Goal: Information Seeking & Learning: Check status

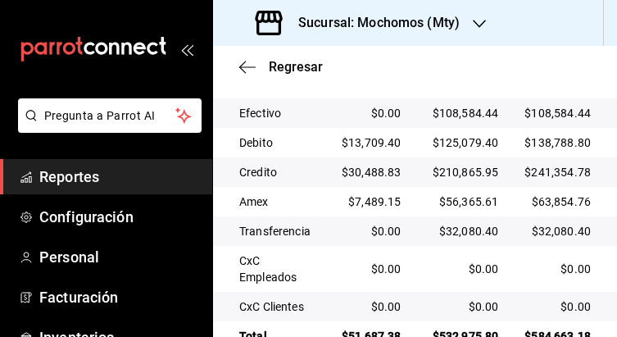
scroll to position [506, 0]
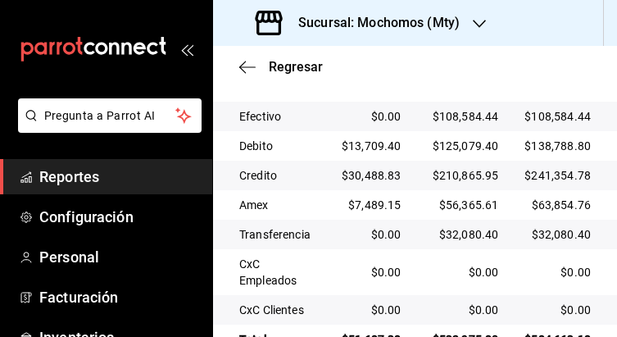
click at [563, 221] on td "$32,080.40" at bounding box center [564, 233] width 106 height 29
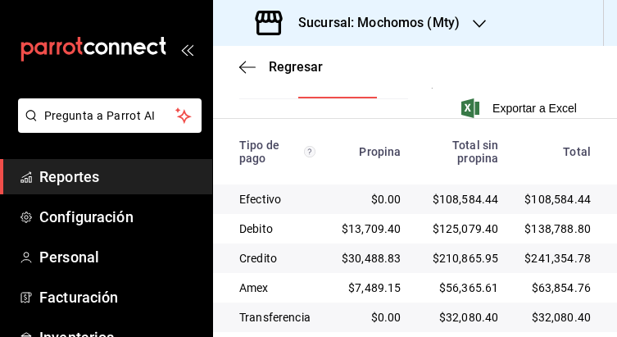
scroll to position [366, 0]
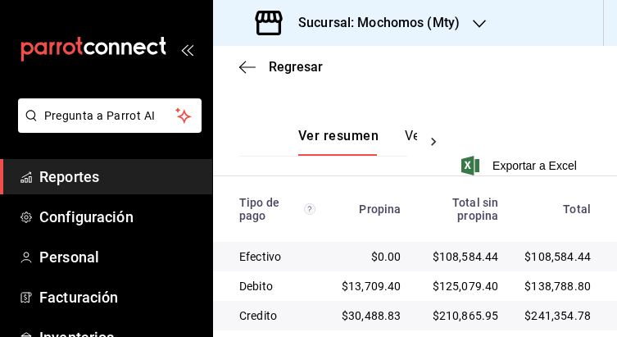
click at [410, 133] on button "Ver pagos" at bounding box center [435, 142] width 61 height 28
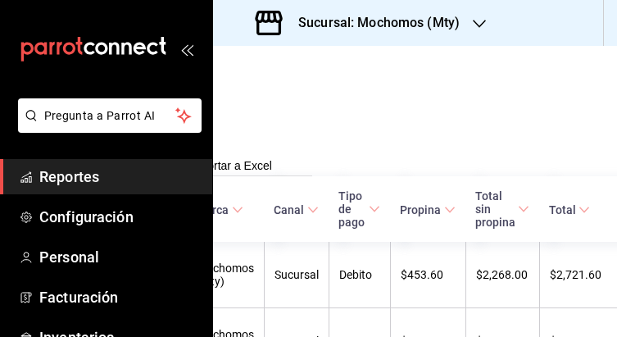
scroll to position [366, 310]
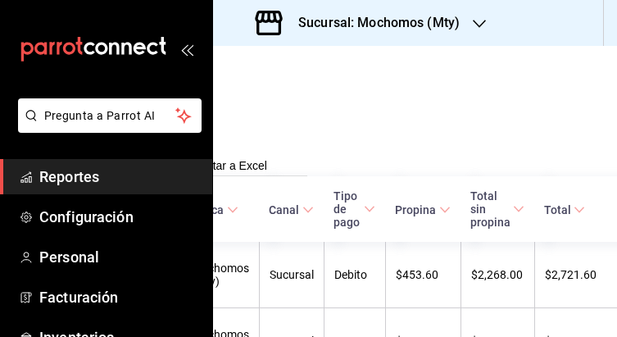
click at [544, 206] on span "Total" at bounding box center [564, 209] width 41 height 13
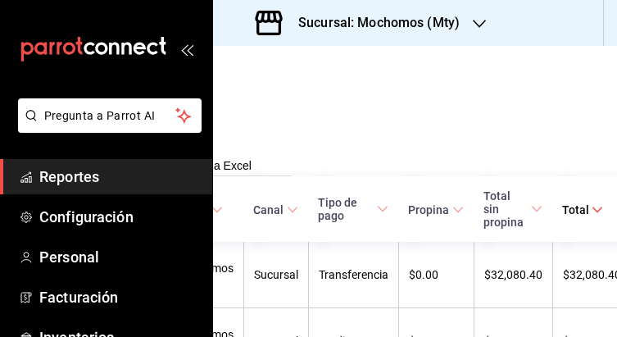
scroll to position [366, 349]
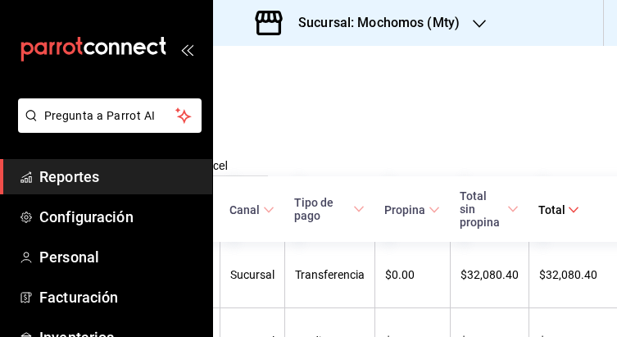
click at [538, 209] on span "Total" at bounding box center [558, 209] width 41 height 13
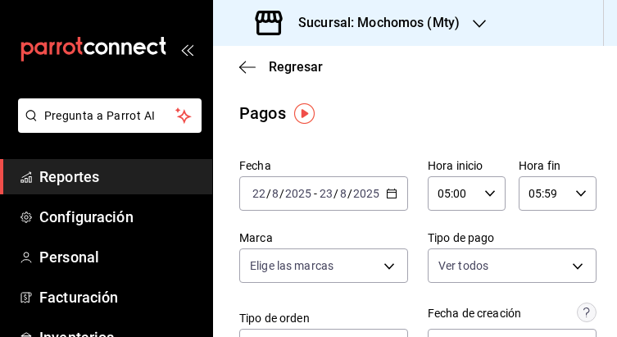
click at [55, 177] on span "Reportes" at bounding box center [119, 176] width 160 height 22
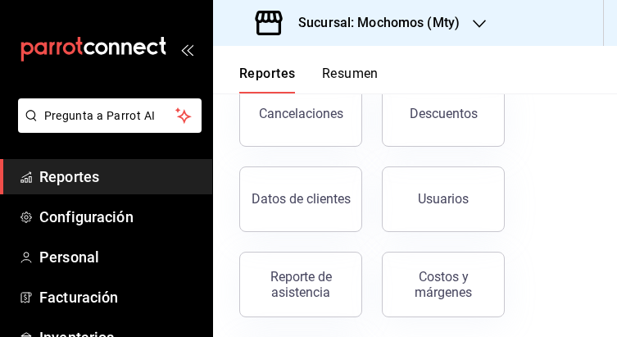
scroll to position [459, 0]
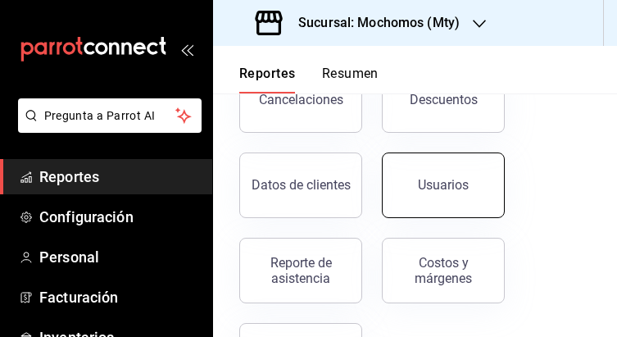
click at [414, 178] on button "Usuarios" at bounding box center [443, 185] width 123 height 66
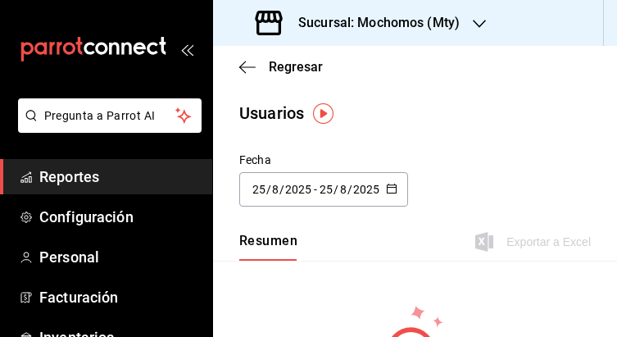
click at [373, 188] on div "[DATE] [DATE] - [DATE] [DATE]" at bounding box center [323, 189] width 169 height 34
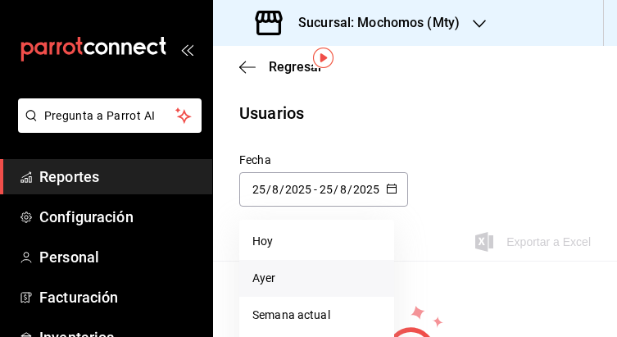
scroll to position [123, 0]
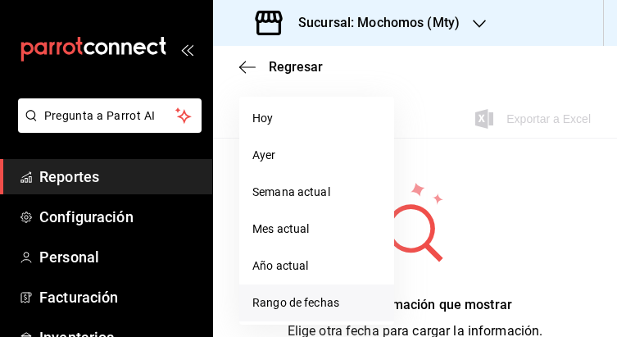
click at [325, 300] on li "Rango de fechas" at bounding box center [316, 302] width 155 height 37
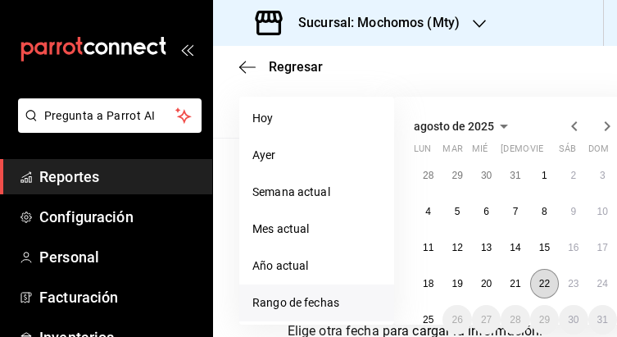
click at [546, 280] on abbr "22" at bounding box center [544, 283] width 11 height 11
click at [568, 286] on abbr "23" at bounding box center [573, 283] width 11 height 11
type input "[DATE]"
type input "22"
type input "[DATE]"
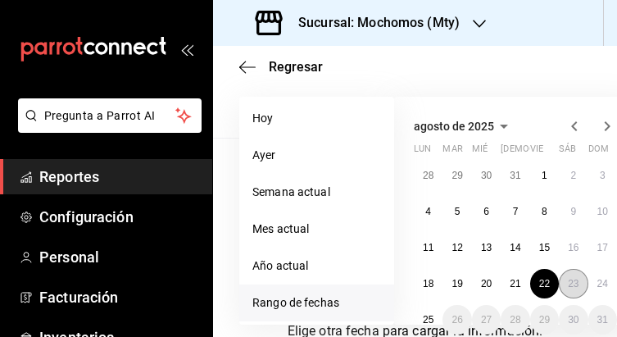
type input "23"
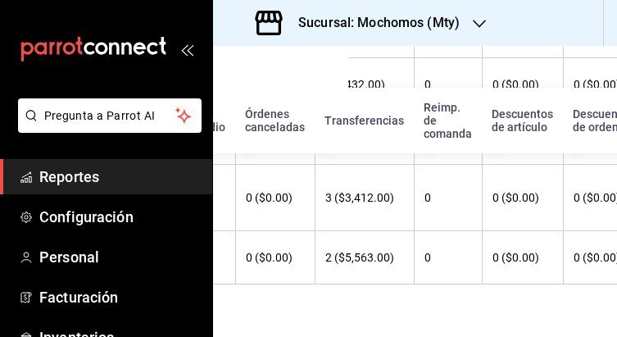
scroll to position [1625, 0]
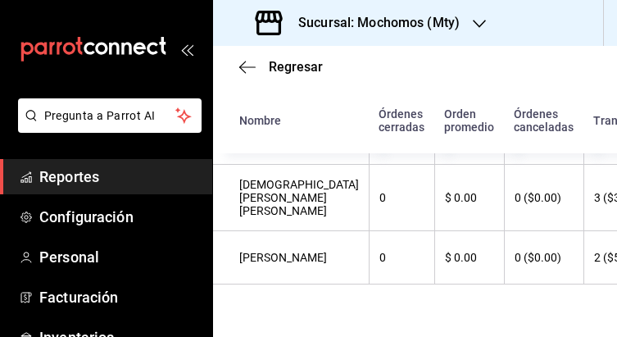
click at [64, 162] on link "Reportes" at bounding box center [106, 176] width 212 height 35
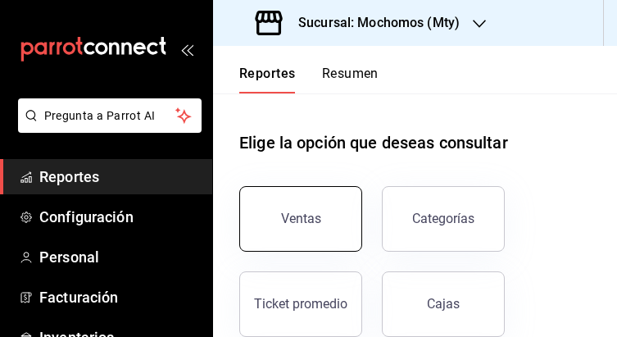
click at [312, 199] on button "Ventas" at bounding box center [300, 219] width 123 height 66
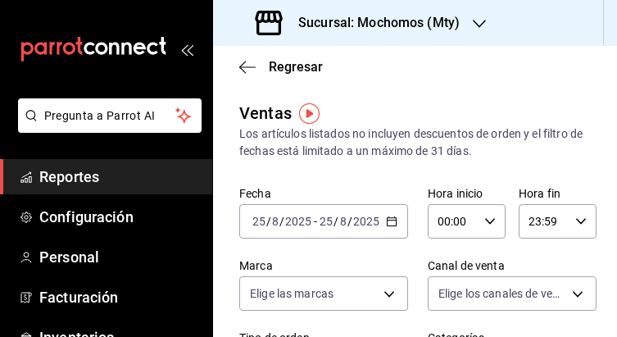
click at [386, 224] on icon "button" at bounding box center [391, 220] width 11 height 11
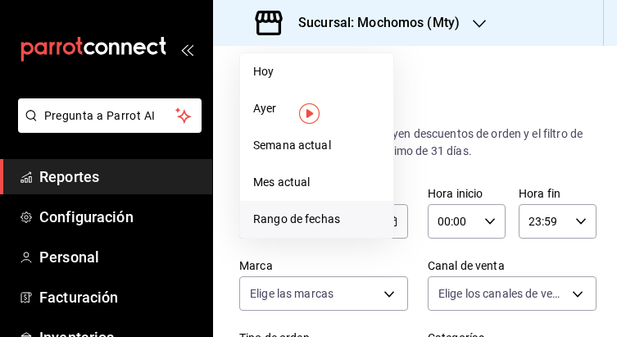
click at [291, 229] on li "Rango de fechas" at bounding box center [316, 219] width 153 height 37
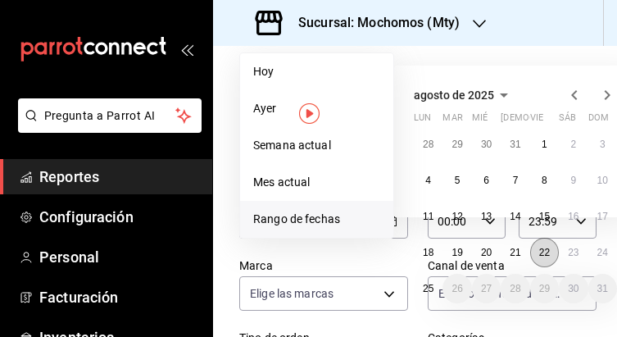
click at [548, 256] on abbr "22" at bounding box center [544, 251] width 11 height 11
click at [571, 253] on abbr "23" at bounding box center [573, 251] width 11 height 11
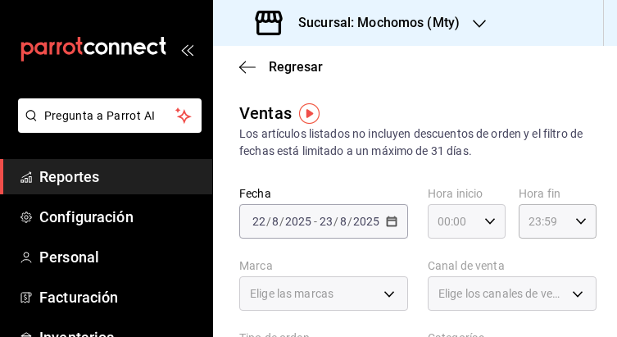
click at [477, 214] on div "00:00 Hora inicio" at bounding box center [466, 221] width 78 height 34
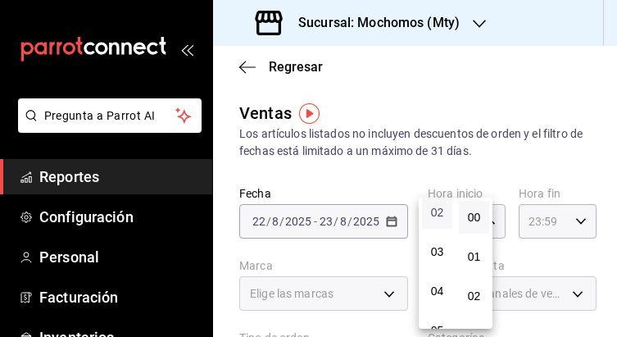
scroll to position [123, 0]
click at [433, 275] on button "05" at bounding box center [437, 290] width 30 height 33
type input "05:00"
click at [433, 288] on span "05" at bounding box center [437, 290] width 11 height 13
click at [435, 287] on span "05" at bounding box center [437, 290] width 11 height 13
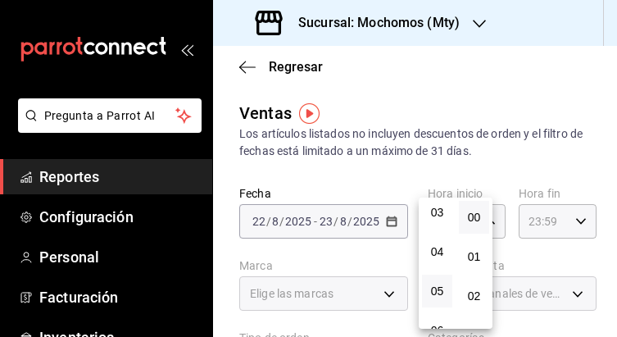
click at [560, 224] on div at bounding box center [308, 168] width 617 height 337
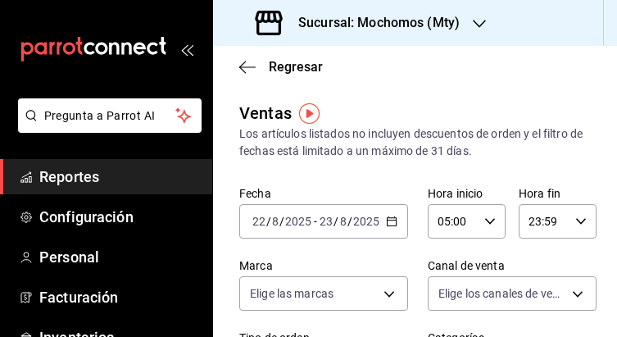
click at [575, 224] on icon "button" at bounding box center [580, 220] width 11 height 11
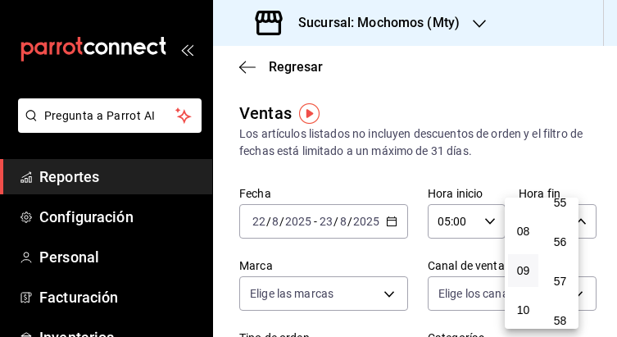
scroll to position [178, 0]
click at [526, 231] on span "05" at bounding box center [523, 235] width 11 height 13
type input "05:59"
click at [526, 222] on button "05" at bounding box center [523, 235] width 30 height 33
click at [572, 135] on div at bounding box center [308, 168] width 617 height 337
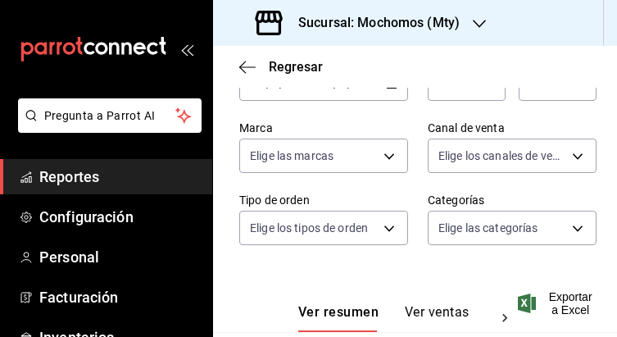
scroll to position [141, 0]
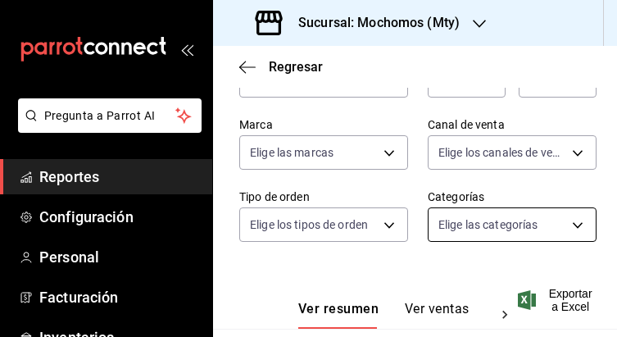
click at [566, 227] on body "Pregunta a Parrot AI Reportes Configuración Personal Facturación Inventarios Su…" at bounding box center [308, 168] width 617 height 337
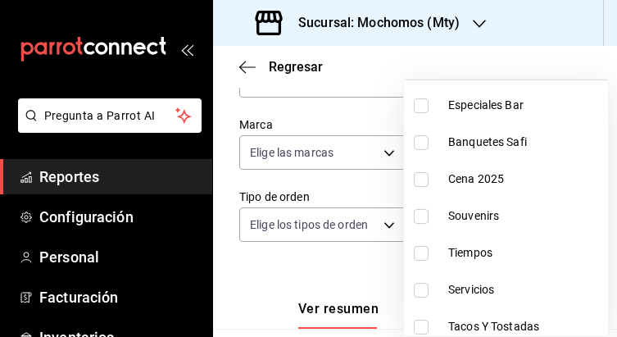
scroll to position [0, 0]
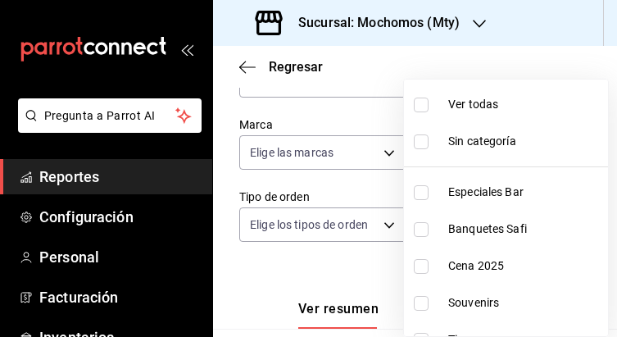
click at [372, 111] on div at bounding box center [308, 168] width 617 height 337
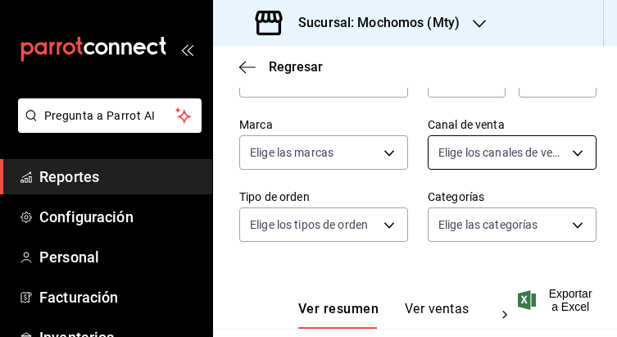
click at [568, 157] on body "Pregunta a Parrot AI Reportes Configuración Personal Facturación Inventarios Su…" at bounding box center [308, 168] width 617 height 337
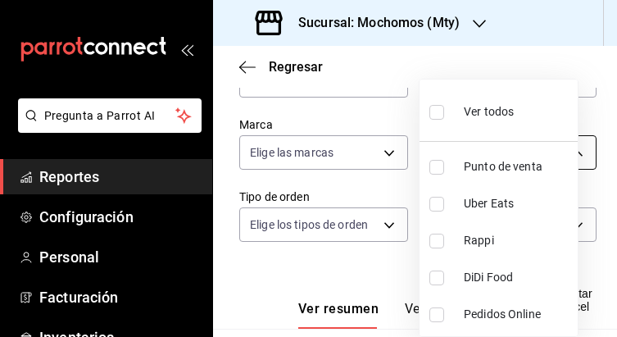
scroll to position [3, 0]
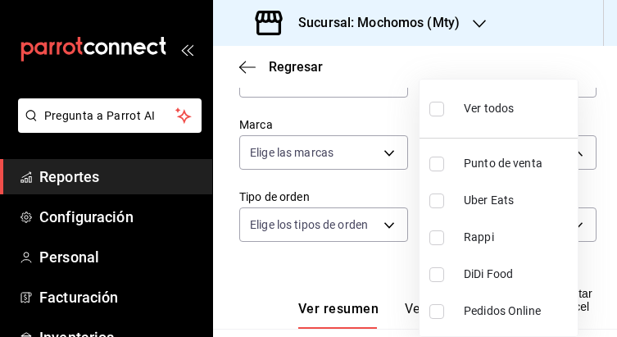
click at [350, 116] on div at bounding box center [308, 168] width 617 height 337
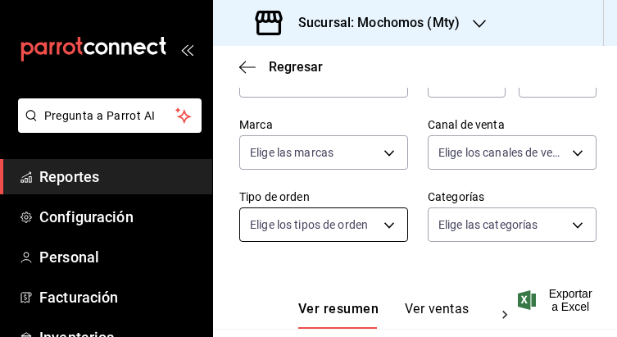
click at [362, 222] on body "Pregunta a Parrot AI Reportes Configuración Personal Facturación Inventarios Su…" at bounding box center [308, 168] width 617 height 337
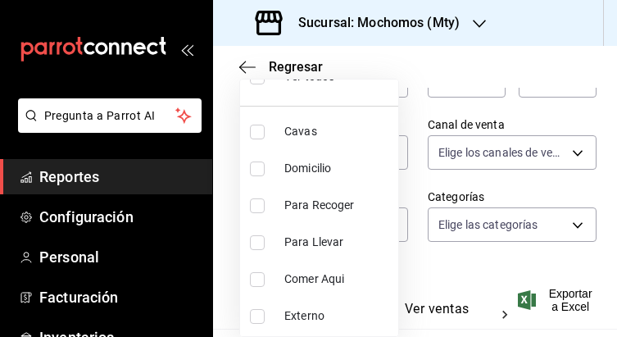
scroll to position [40, 0]
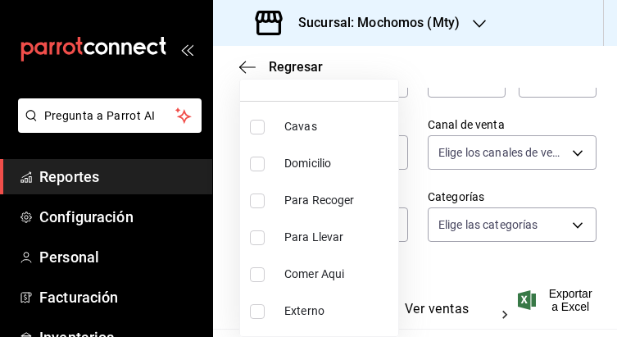
click at [563, 116] on div at bounding box center [308, 168] width 617 height 337
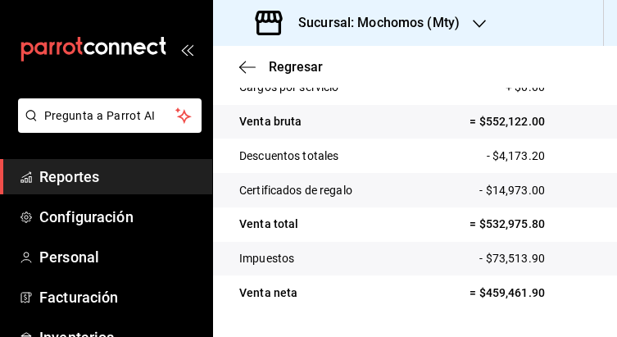
scroll to position [518, 0]
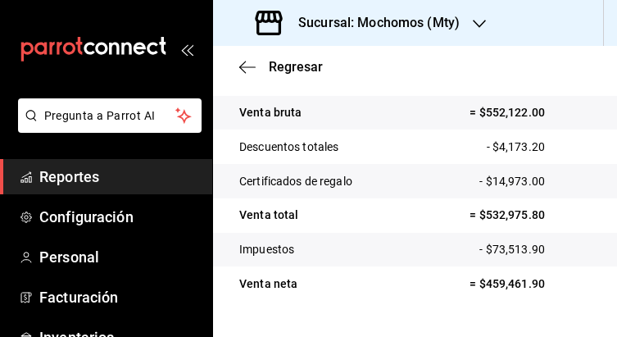
click at [499, 167] on tr "Certificados de regalo - $14,973.00" at bounding box center [415, 181] width 404 height 34
click at [91, 183] on span "Reportes" at bounding box center [119, 176] width 160 height 22
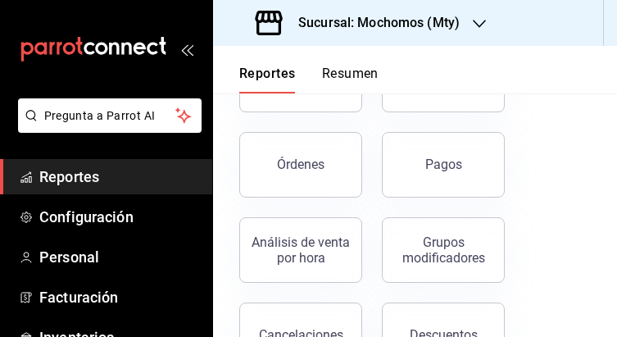
scroll to position [229, 0]
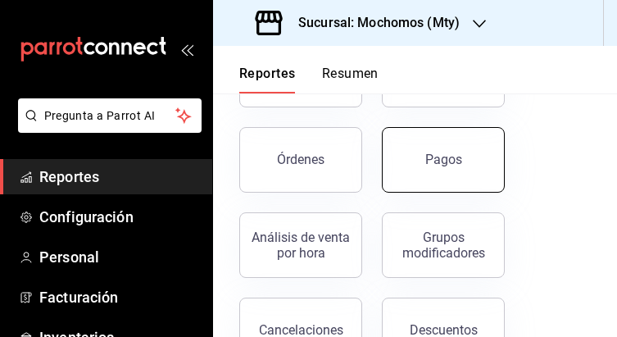
click at [450, 161] on div "Pagos" at bounding box center [443, 160] width 37 height 16
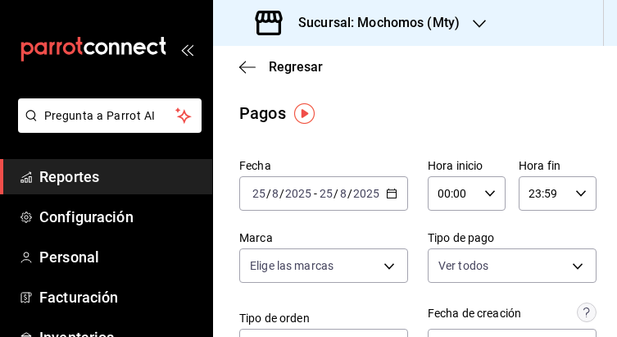
click at [382, 202] on div "[DATE] [DATE] - [DATE] [DATE]" at bounding box center [323, 193] width 169 height 34
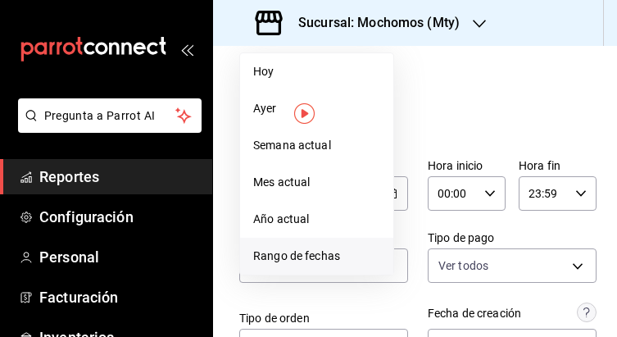
click at [293, 247] on span "Rango de fechas" at bounding box center [316, 255] width 127 height 17
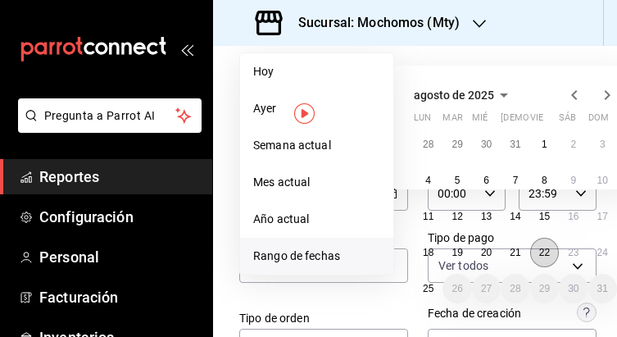
click at [531, 254] on button "22" at bounding box center [544, 251] width 29 height 29
click at [568, 249] on abbr "23" at bounding box center [573, 251] width 11 height 11
click at [541, 256] on abbr "22" at bounding box center [544, 251] width 11 height 11
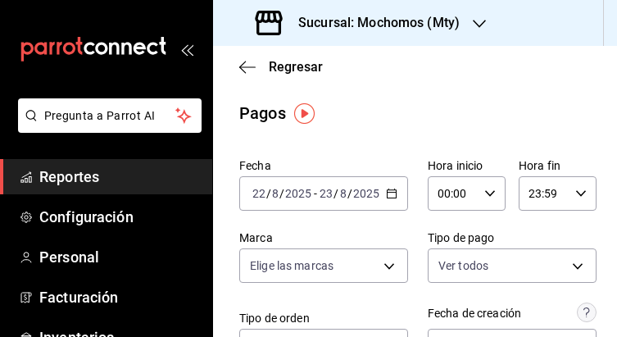
click at [391, 197] on div "[DATE] [DATE] - [DATE] [DATE]" at bounding box center [323, 193] width 169 height 34
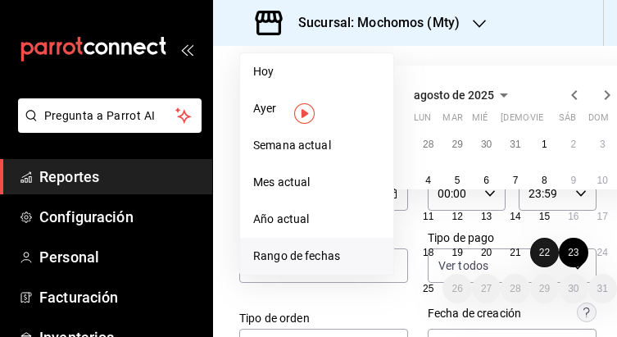
click at [536, 246] on button "22" at bounding box center [544, 251] width 29 height 29
click at [573, 256] on abbr "23" at bounding box center [573, 251] width 11 height 11
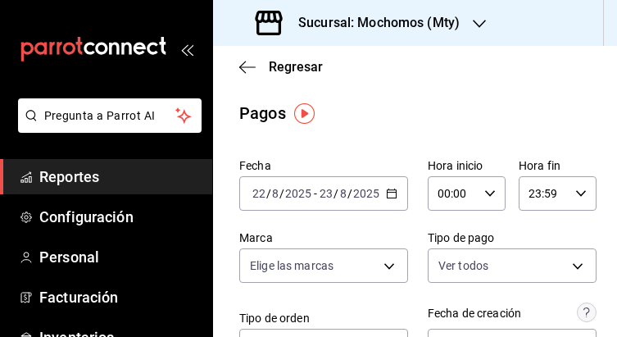
click at [482, 201] on div "00:00 Hora inicio" at bounding box center [466, 193] width 78 height 34
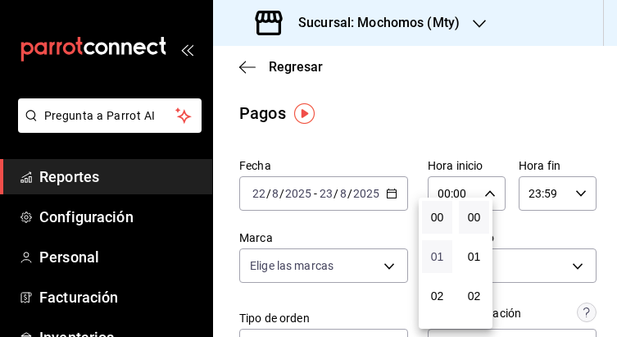
scroll to position [123, 0]
click at [438, 278] on button "05" at bounding box center [437, 290] width 30 height 33
type input "05:00"
click at [568, 194] on div at bounding box center [308, 168] width 617 height 337
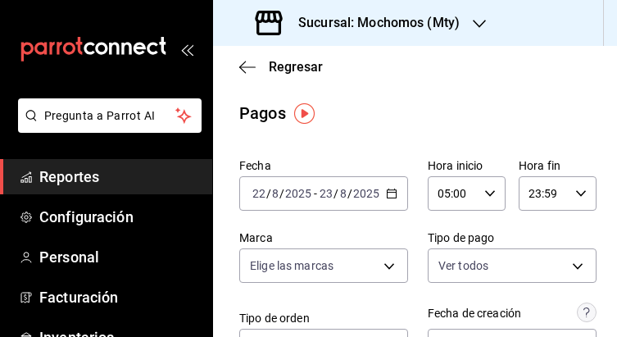
click at [575, 192] on icon "button" at bounding box center [580, 193] width 11 height 11
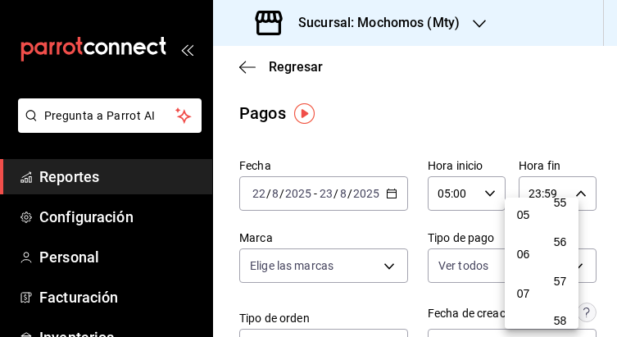
scroll to position [178, 0]
click at [522, 229] on span "05" at bounding box center [523, 235] width 11 height 13
type input "05:59"
click at [494, 111] on div at bounding box center [308, 168] width 617 height 337
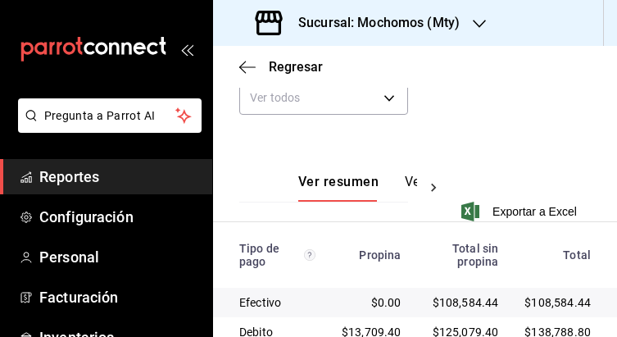
scroll to position [325, 0]
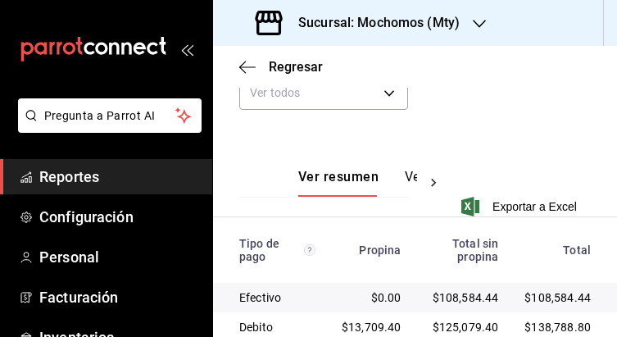
click at [405, 180] on button "Ver pagos" at bounding box center [435, 183] width 61 height 28
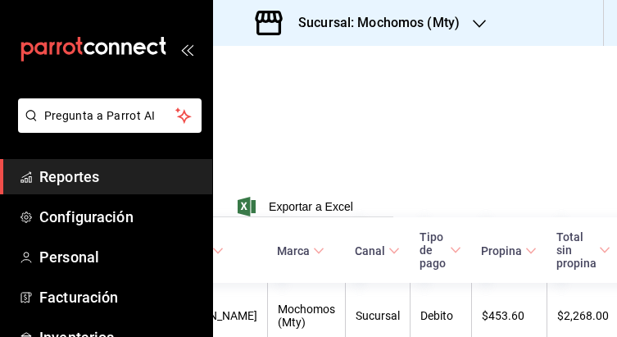
scroll to position [325, 310]
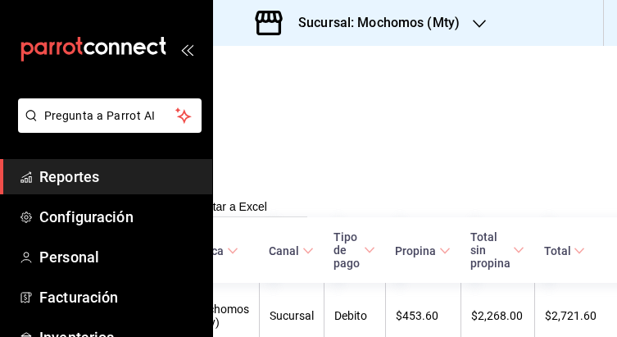
click at [540, 238] on th "Total" at bounding box center [578, 250] width 88 height 66
click at [573, 246] on icon at bounding box center [578, 250] width 11 height 11
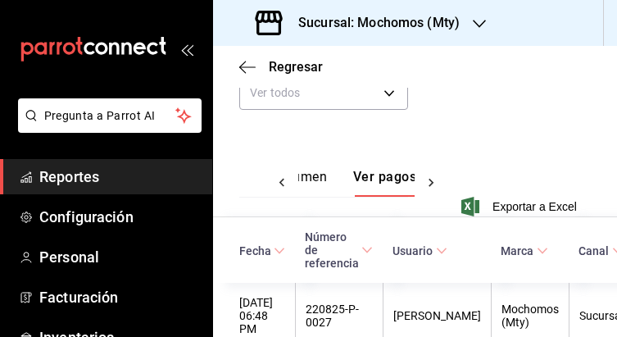
scroll to position [325, 349]
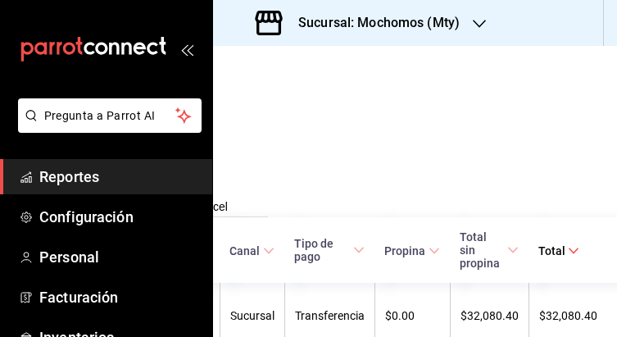
click at [536, 243] on th "Total" at bounding box center [575, 250] width 95 height 66
click at [538, 244] on span "Total" at bounding box center [558, 250] width 41 height 13
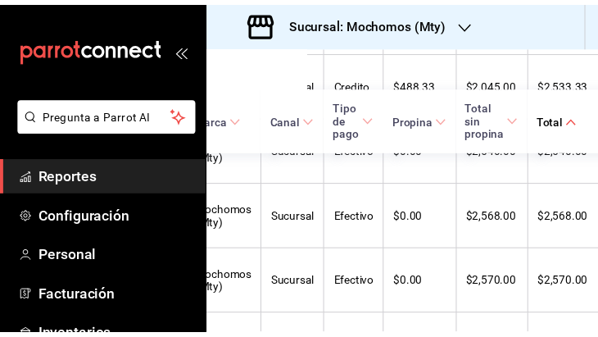
scroll to position [12078, 300]
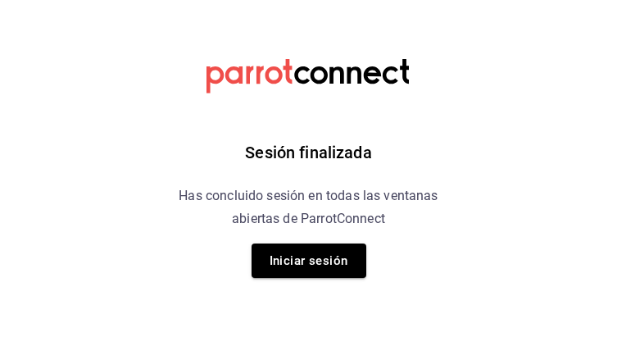
drag, startPoint x: 314, startPoint y: 251, endPoint x: 310, endPoint y: 239, distance: 12.9
click at [314, 251] on button "Iniciar sesión" at bounding box center [308, 260] width 115 height 34
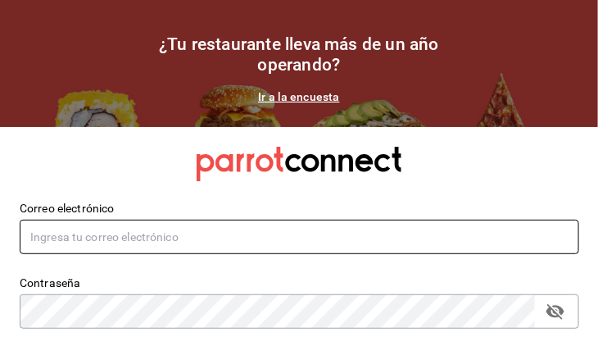
type input "[PERSON_NAME][EMAIL_ADDRESS][PERSON_NAME][DOMAIN_NAME]"
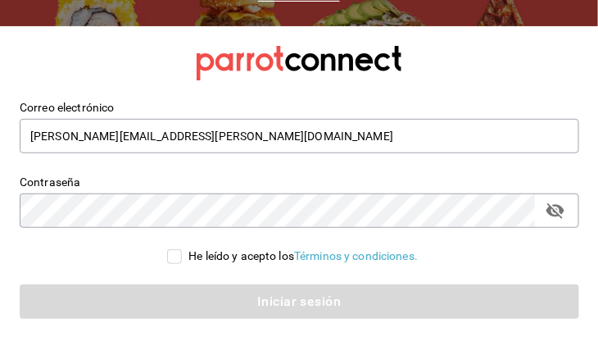
scroll to position [123, 0]
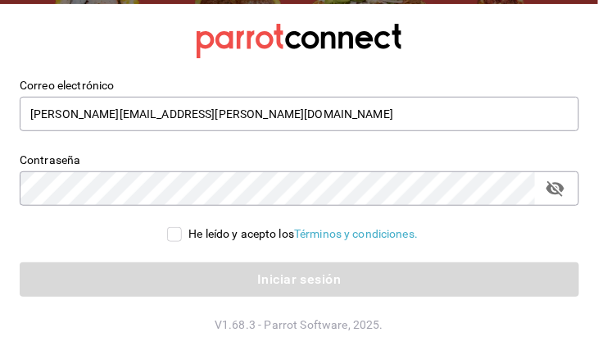
click at [173, 234] on input "He leído y acepto los Términos y condiciones." at bounding box center [174, 234] width 15 height 15
checkbox input "true"
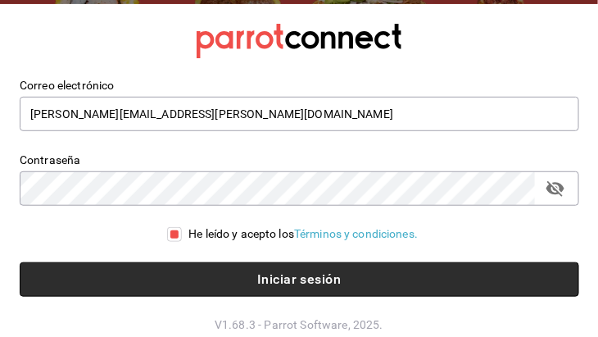
click at [177, 275] on button "Iniciar sesión" at bounding box center [299, 279] width 559 height 34
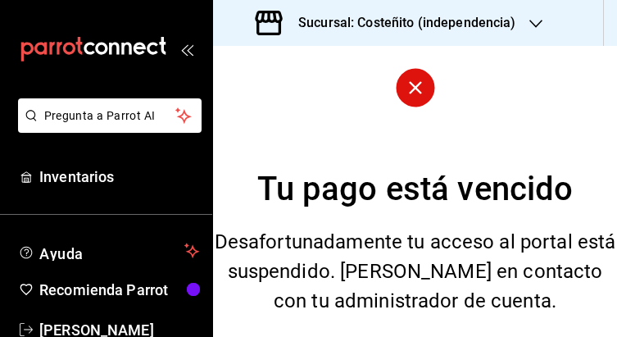
click at [452, 32] on h3 "Sucursal: Costeñito (independencia)" at bounding box center [400, 23] width 231 height 20
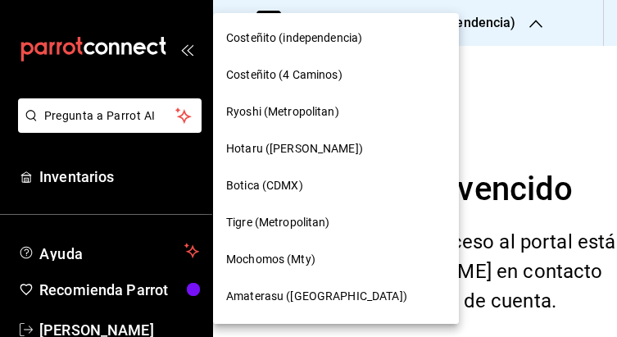
click at [256, 251] on span "Mochomos (Mty)" at bounding box center [270, 259] width 89 height 17
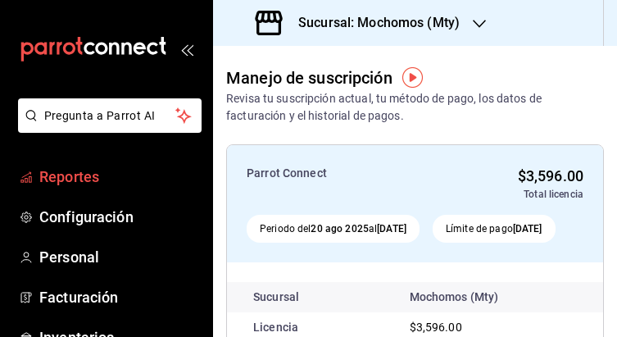
click at [67, 188] on link "Reportes" at bounding box center [106, 176] width 212 height 35
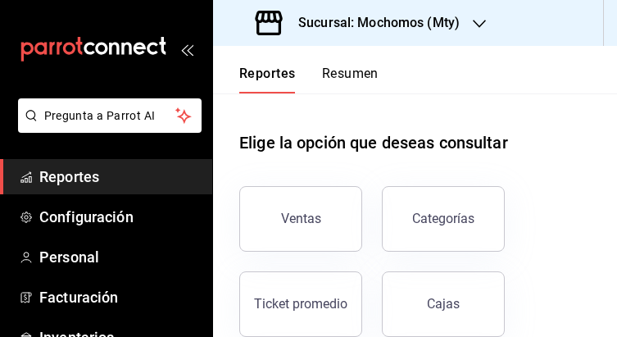
scroll to position [123, 0]
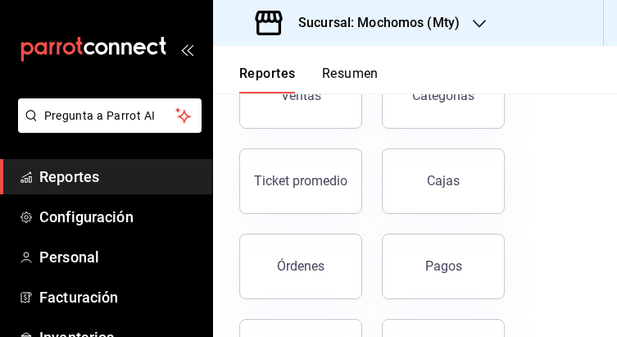
click at [462, 251] on button "Pagos" at bounding box center [443, 266] width 123 height 66
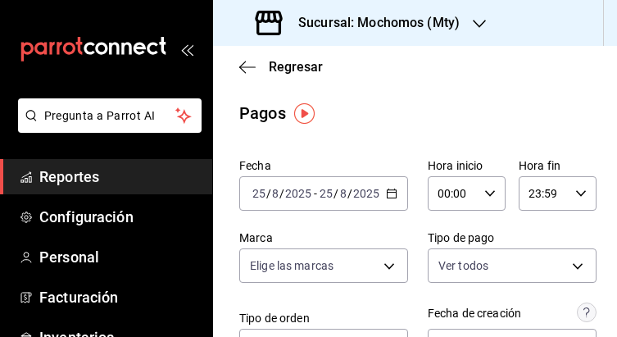
click at [377, 202] on div "[DATE] [DATE] - [DATE] [DATE]" at bounding box center [323, 193] width 169 height 34
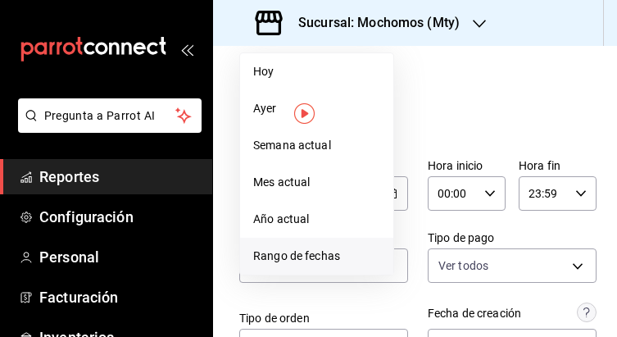
click at [300, 256] on span "Rango de fechas" at bounding box center [316, 255] width 127 height 17
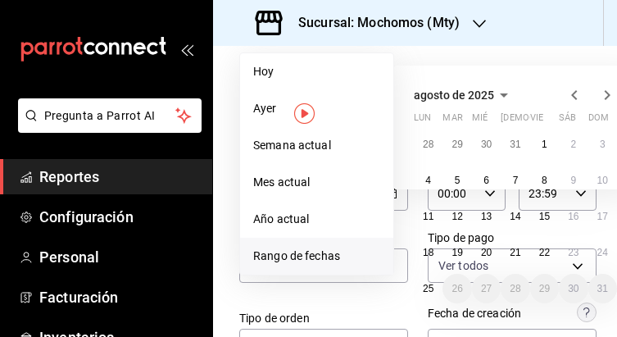
click at [325, 254] on span "Rango de fechas" at bounding box center [316, 255] width 127 height 17
drag, startPoint x: 325, startPoint y: 254, endPoint x: 539, endPoint y: 251, distance: 213.8
click at [544, 249] on abbr "22" at bounding box center [544, 251] width 11 height 11
click at [561, 251] on button "23" at bounding box center [573, 251] width 29 height 29
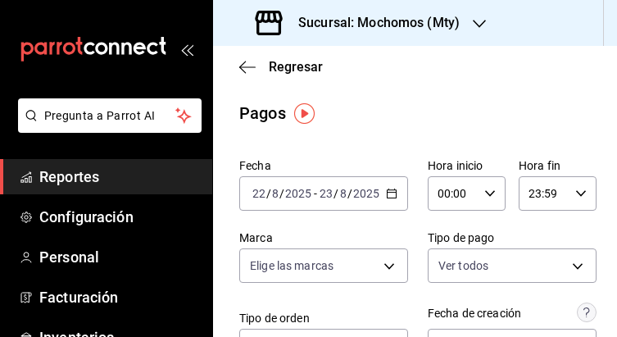
click at [484, 197] on icon "button" at bounding box center [489, 193] width 11 height 11
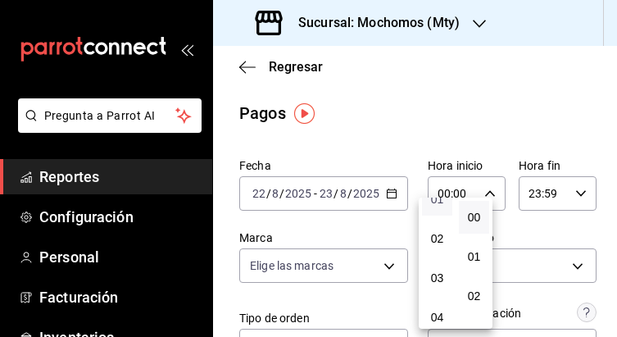
scroll to position [123, 0]
click at [433, 284] on span "05" at bounding box center [437, 290] width 11 height 13
type input "05:00"
click at [568, 201] on div at bounding box center [308, 168] width 617 height 337
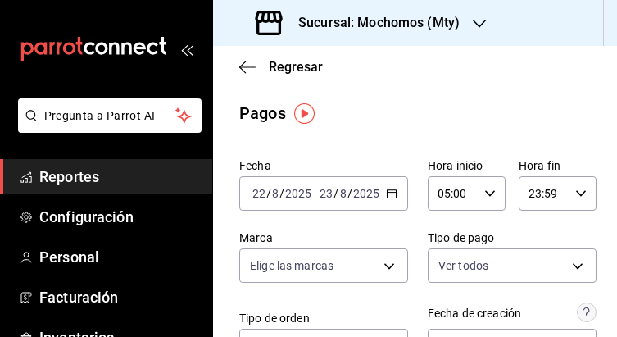
click at [575, 194] on icon "button" at bounding box center [580, 193] width 11 height 11
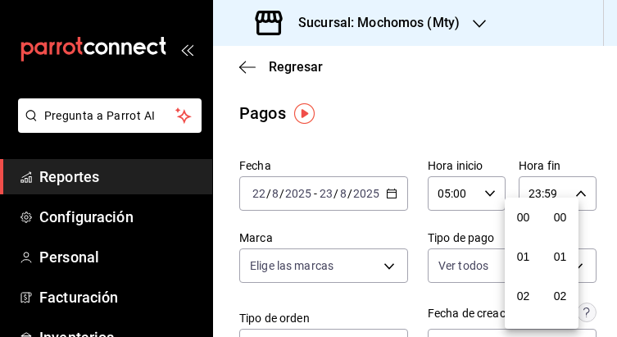
scroll to position [2177, 0]
click at [608, 136] on div at bounding box center [308, 168] width 617 height 337
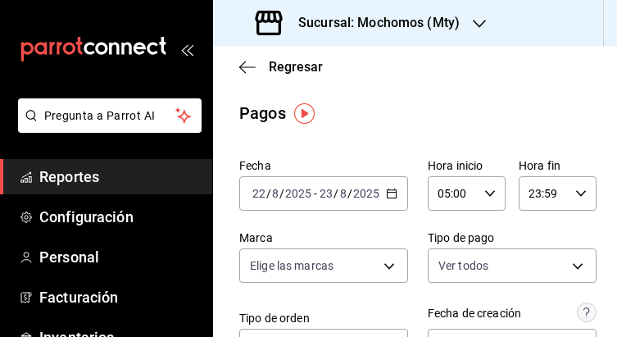
click at [568, 201] on div "23:59 Hora fin" at bounding box center [557, 193] width 78 height 34
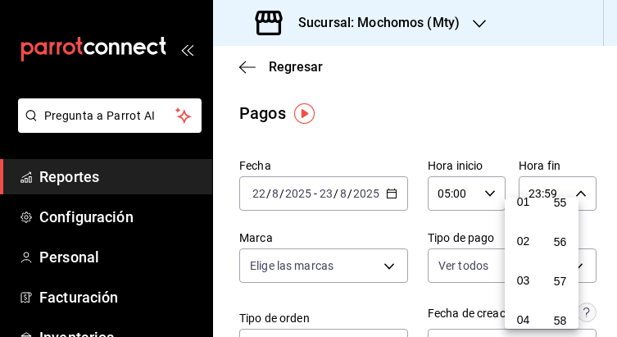
scroll to position [178, 0]
click at [528, 229] on span "05" at bounding box center [523, 235] width 11 height 13
type input "05:59"
click at [554, 102] on div at bounding box center [308, 168] width 617 height 337
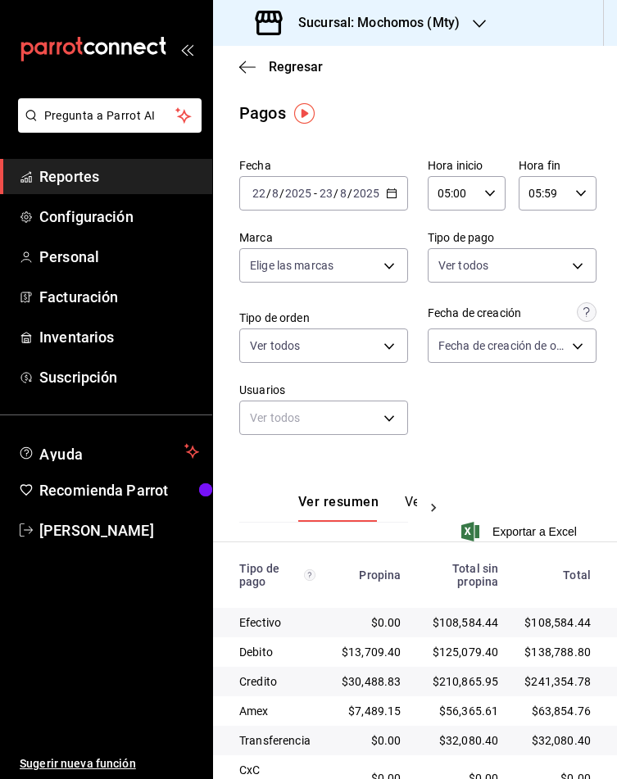
click at [387, 197] on \(Stroke\) "button" at bounding box center [392, 193] width 10 height 9
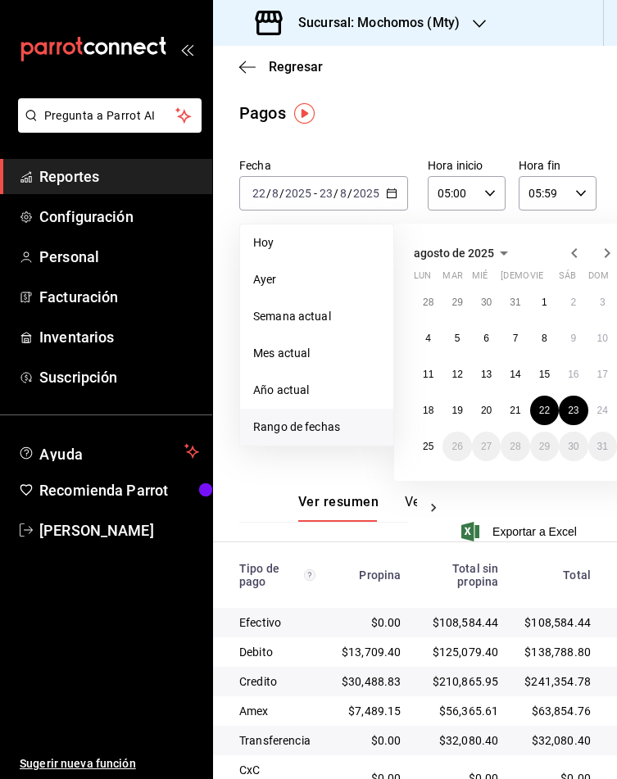
click at [305, 336] on li "Rango de fechas" at bounding box center [316, 427] width 153 height 37
click at [302, 336] on span "Rango de fechas" at bounding box center [316, 426] width 127 height 17
click at [570, 336] on abbr "23" at bounding box center [573, 410] width 11 height 11
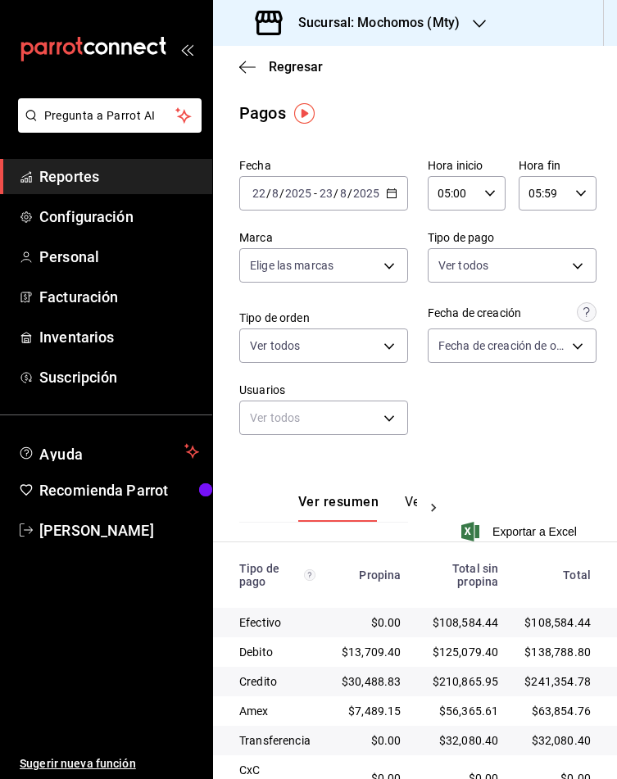
click at [394, 197] on div "[DATE] [DATE] - [DATE] [DATE]" at bounding box center [323, 193] width 169 height 34
click at [386, 194] on icon "button" at bounding box center [391, 193] width 11 height 11
click at [388, 179] on div "[DATE] [DATE] - [DATE] [DATE]" at bounding box center [323, 193] width 169 height 34
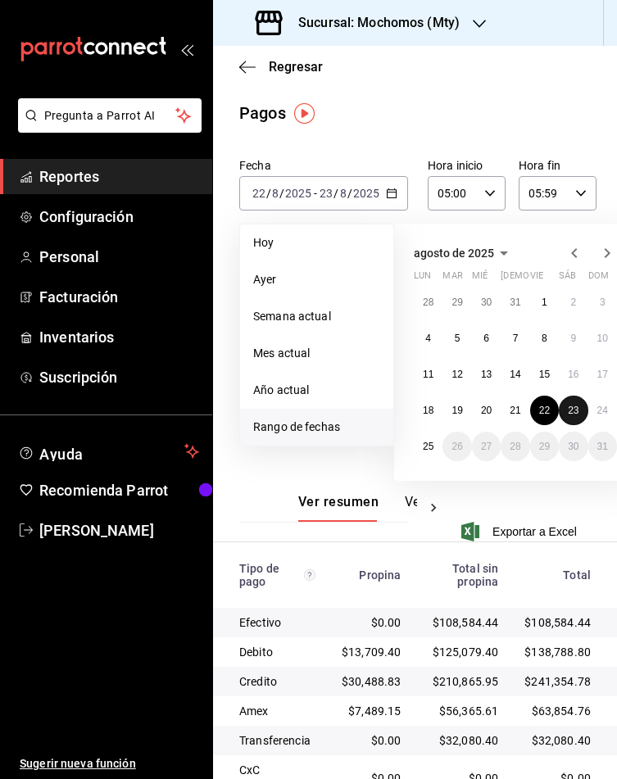
click at [565, 336] on button "23" at bounding box center [573, 410] width 29 height 29
click at [590, 336] on button "24" at bounding box center [602, 410] width 29 height 29
type input "00:00"
type input "23:59"
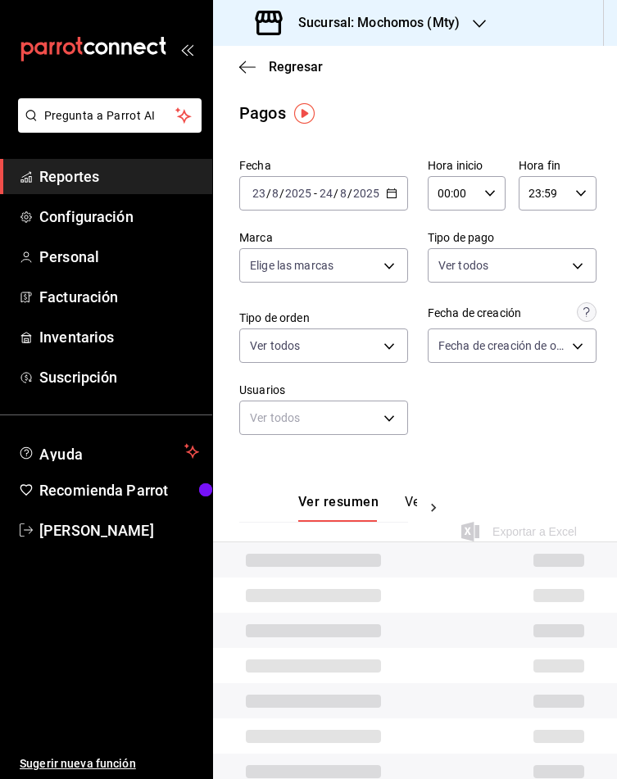
click at [469, 189] on div "00:00 Hora inicio" at bounding box center [466, 193] width 78 height 34
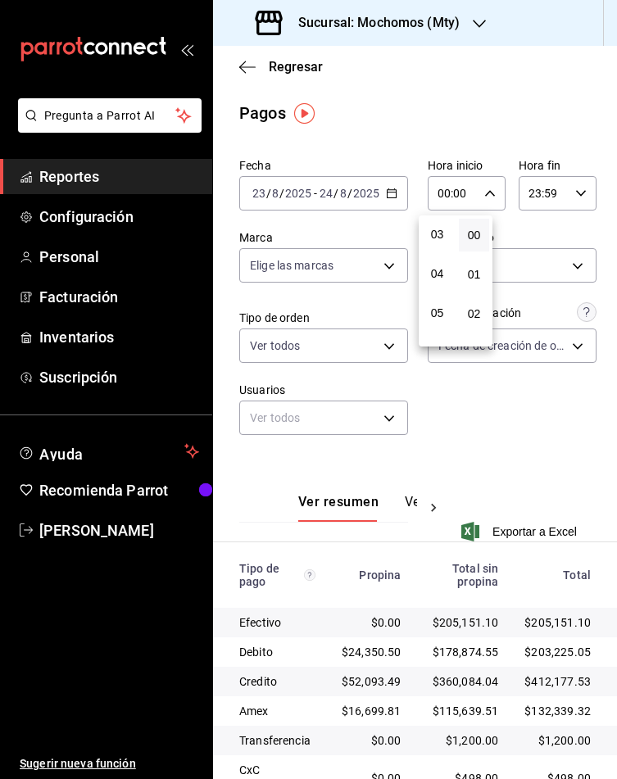
scroll to position [123, 0]
click at [442, 292] on button "05" at bounding box center [437, 308] width 30 height 33
type input "05:00"
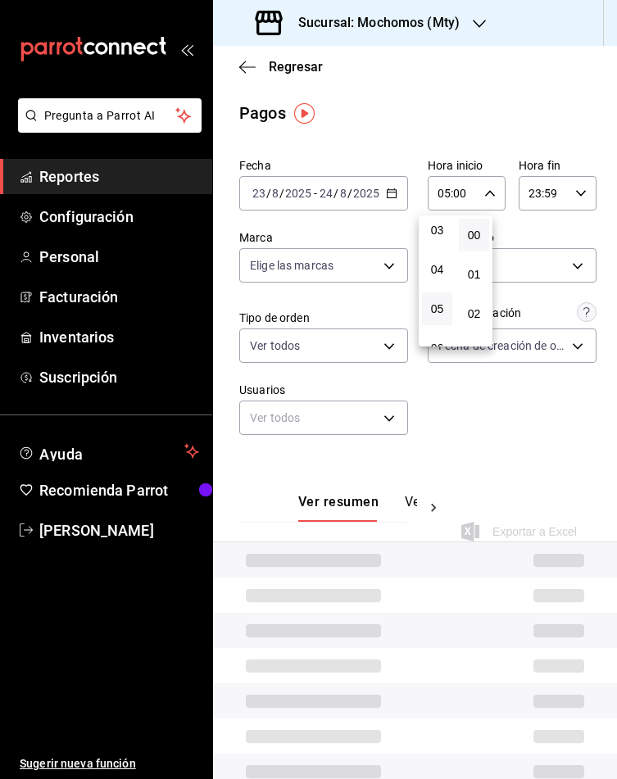
click at [561, 200] on div at bounding box center [308, 389] width 617 height 779
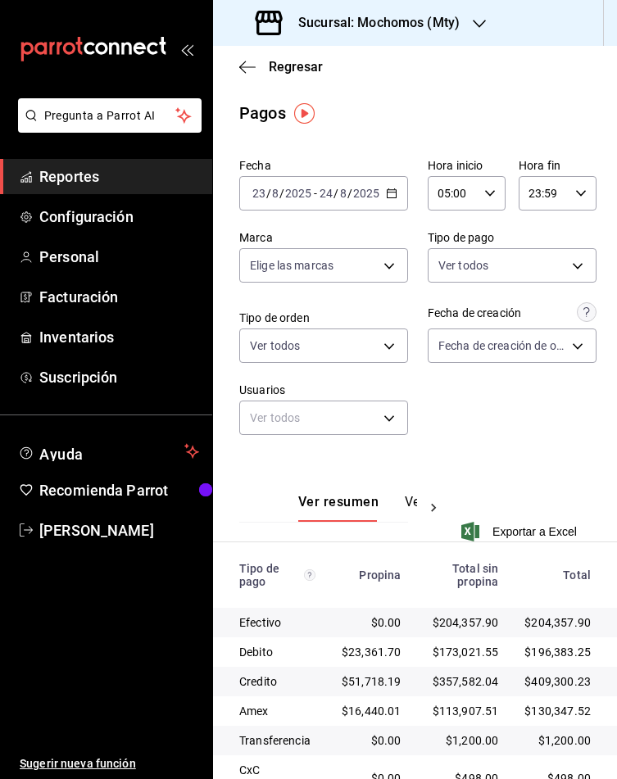
click at [561, 200] on div "23:59 Hora fin" at bounding box center [557, 193] width 78 height 34
click at [526, 247] on span "05" at bounding box center [523, 253] width 11 height 13
type input "05:59"
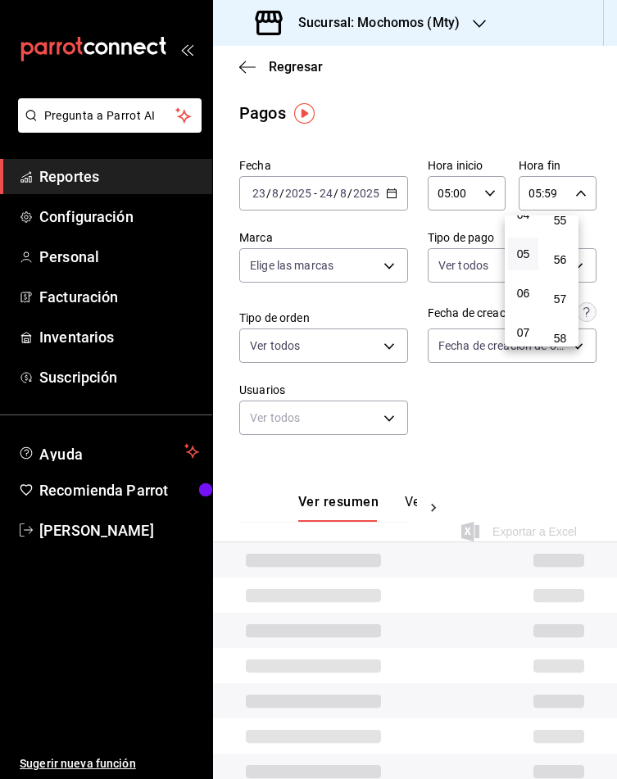
click at [554, 336] on div at bounding box center [308, 389] width 617 height 779
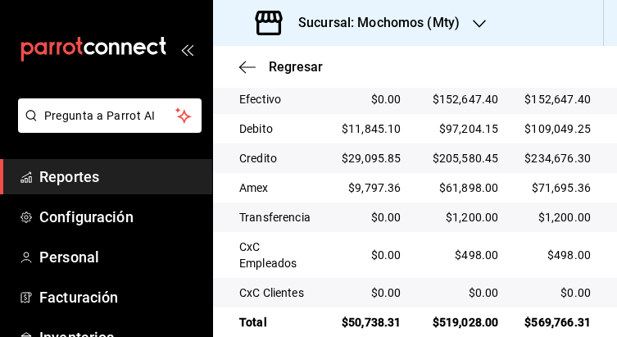
scroll to position [514, 0]
